Goal: Information Seeking & Learning: Compare options

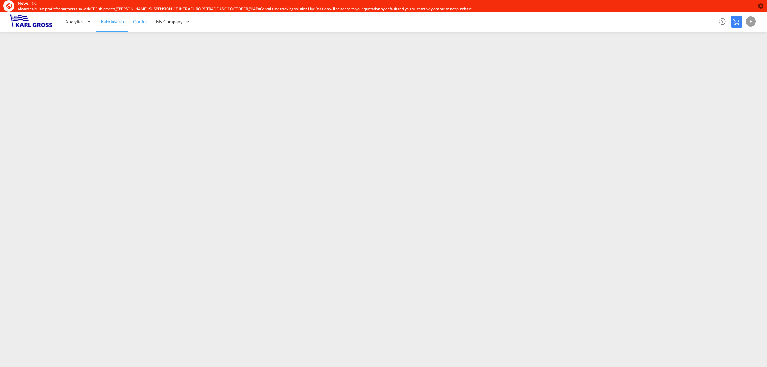
click at [139, 19] on span "Quotes" at bounding box center [140, 21] width 14 height 5
click at [119, 15] on link "Rate Search" at bounding box center [112, 21] width 32 height 21
click at [74, 17] on div "Analytics" at bounding box center [78, 21] width 35 height 21
click at [112, 20] on span "Rate Search" at bounding box center [112, 21] width 23 height 5
click at [113, 23] on span "Rate Search" at bounding box center [112, 21] width 23 height 5
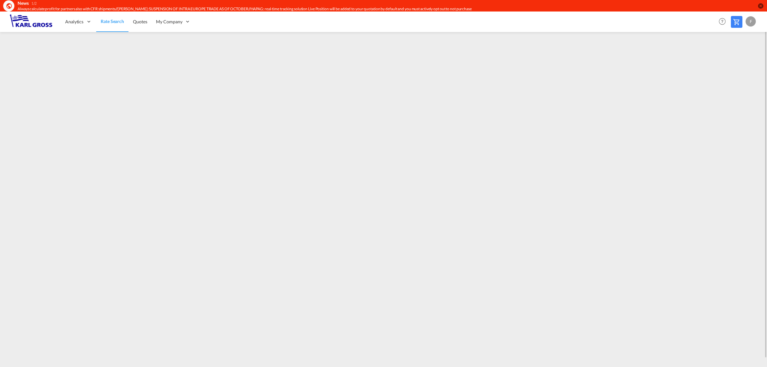
click at [108, 23] on span "Rate Search" at bounding box center [112, 21] width 23 height 5
